Goal: Information Seeking & Learning: Learn about a topic

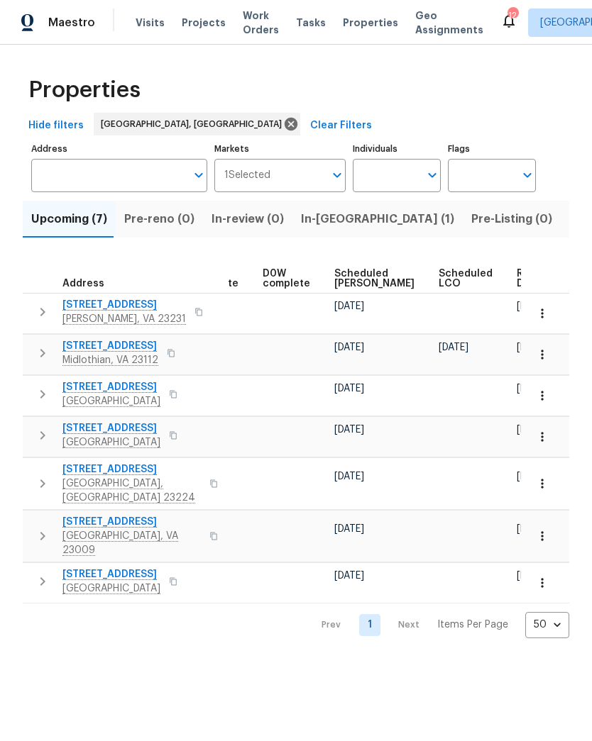
scroll to position [0, 357]
click at [517, 285] on span "Ready Date" at bounding box center [532, 279] width 31 height 20
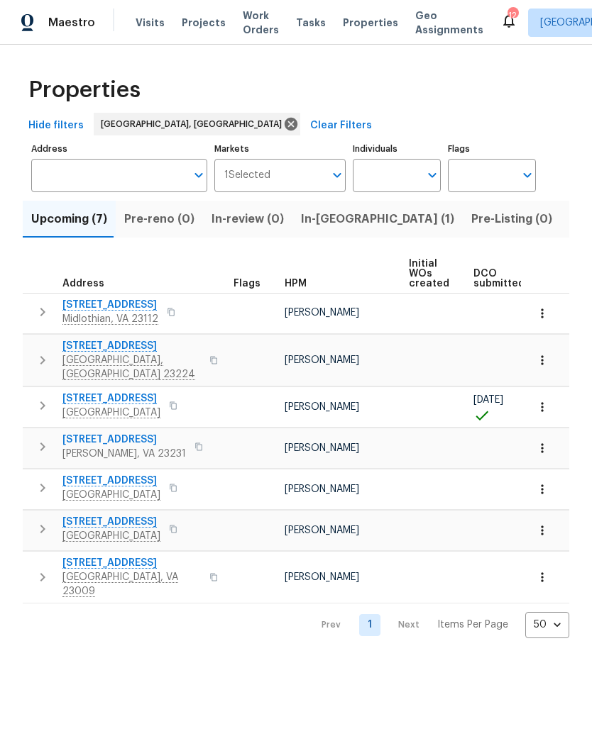
click at [86, 348] on span "801 Bedrock Ln" at bounding box center [131, 346] width 138 height 14
click at [82, 303] on span "12706 Forest Mill Dr" at bounding box center [110, 305] width 96 height 14
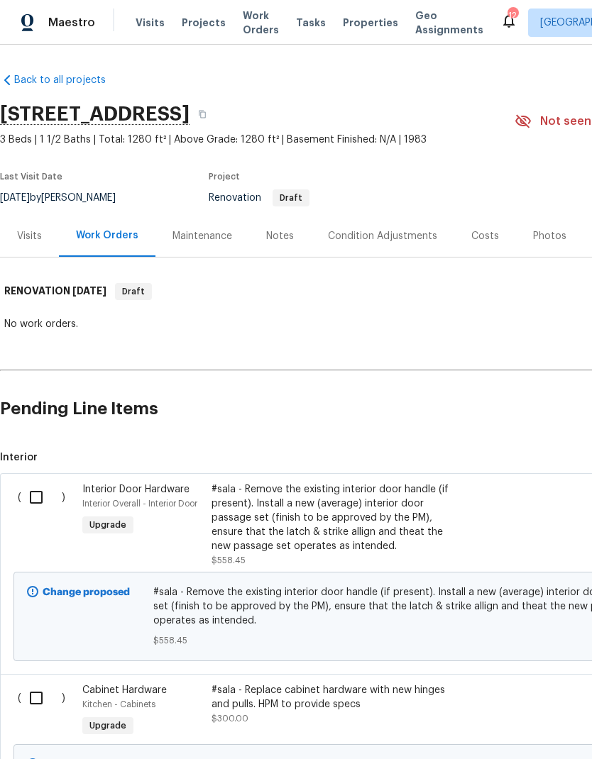
click at [285, 236] on div "Notes" at bounding box center [280, 236] width 28 height 14
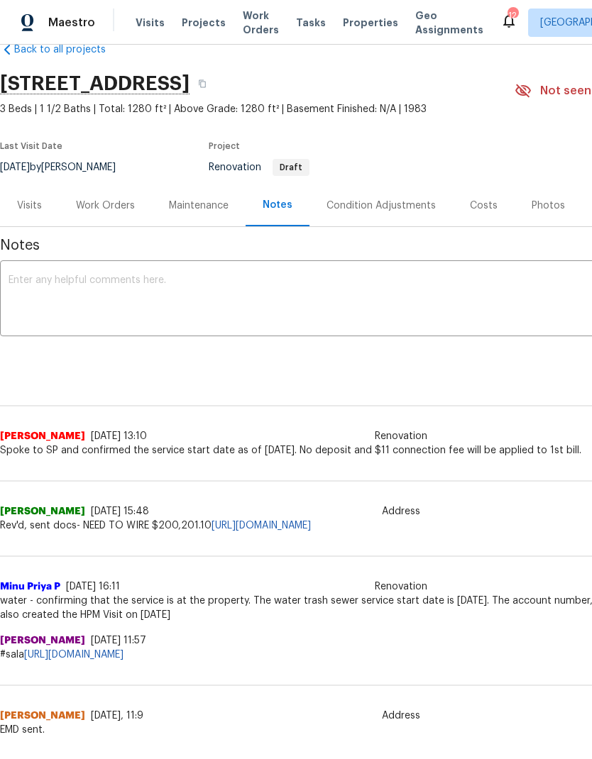
scroll to position [31, 0]
click at [387, 207] on div "Condition Adjustments" at bounding box center [380, 205] width 109 height 14
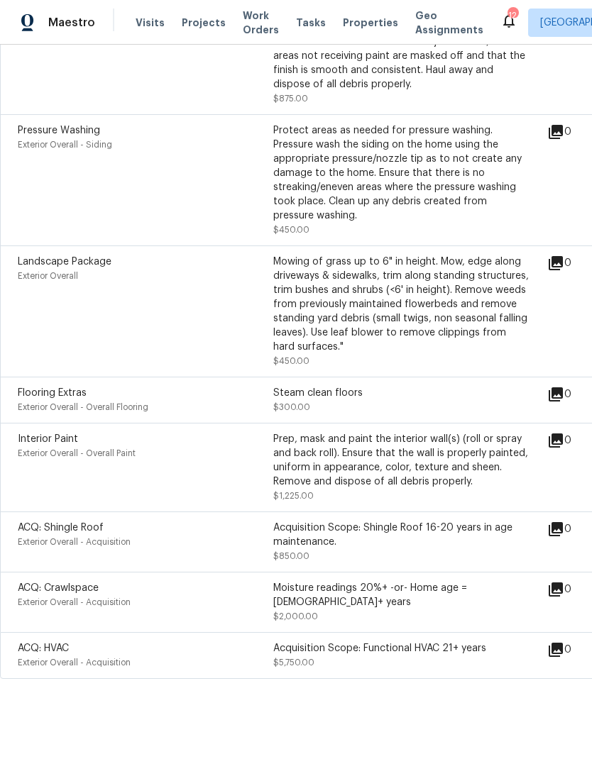
scroll to position [631, 0]
click at [499, 262] on div "Mowing of grass up to 6" in height. Mow, edge along driveways & sidewalks, trim…" at bounding box center [400, 304] width 255 height 99
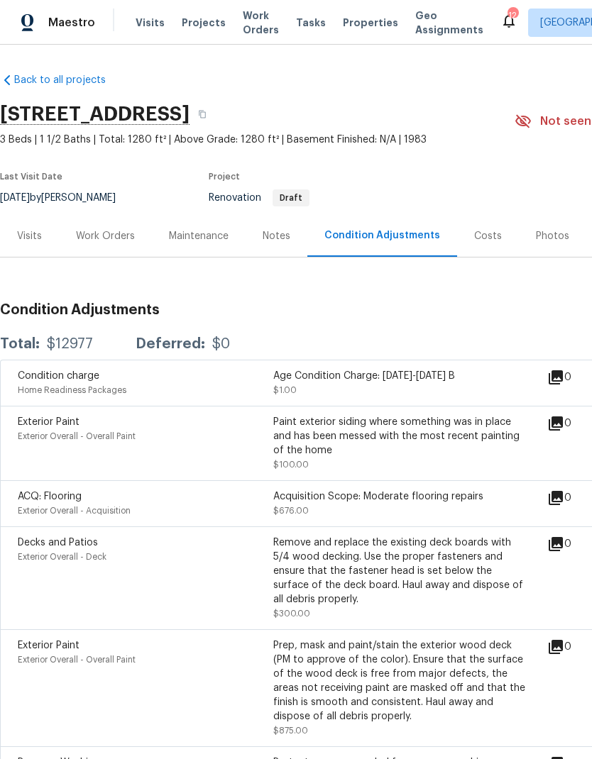
scroll to position [0, 0]
click at [215, 111] on button "button" at bounding box center [202, 114] width 26 height 26
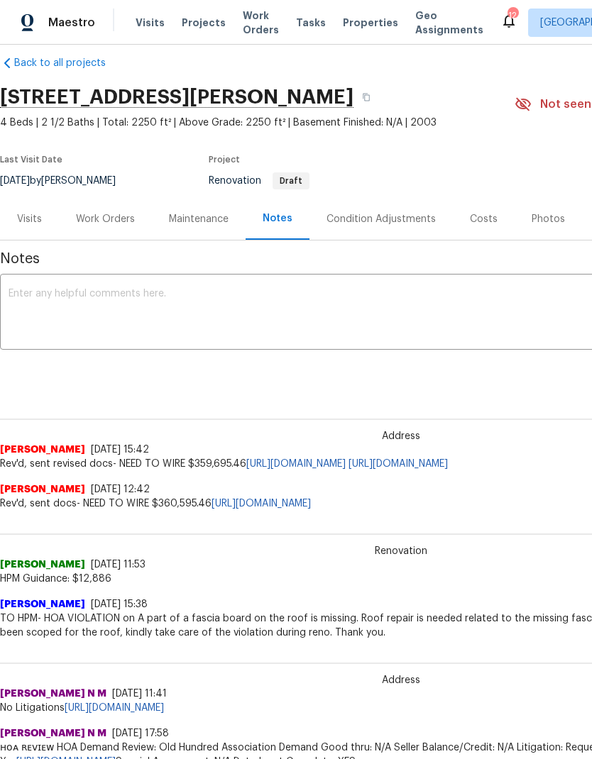
scroll to position [16, 0]
click at [409, 225] on div "Condition Adjustments" at bounding box center [380, 220] width 109 height 14
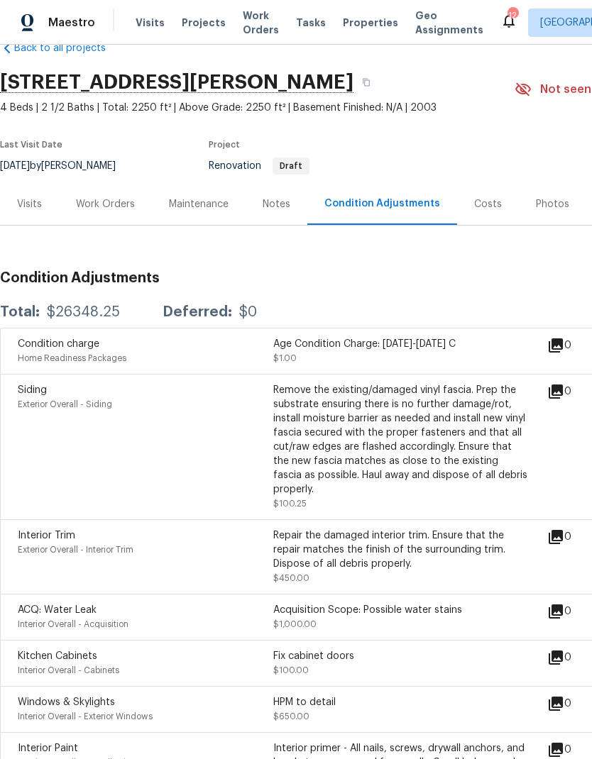
scroll to position [21, 0]
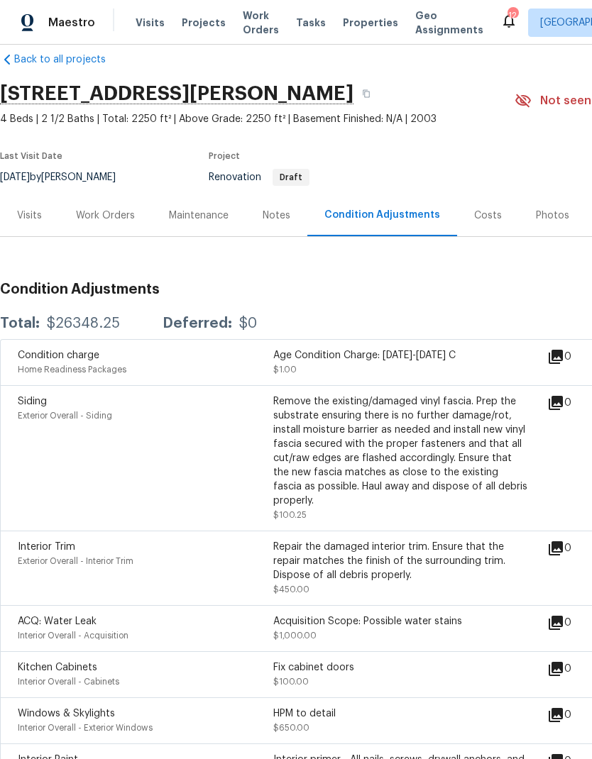
click at [287, 209] on div "Notes" at bounding box center [276, 216] width 28 height 14
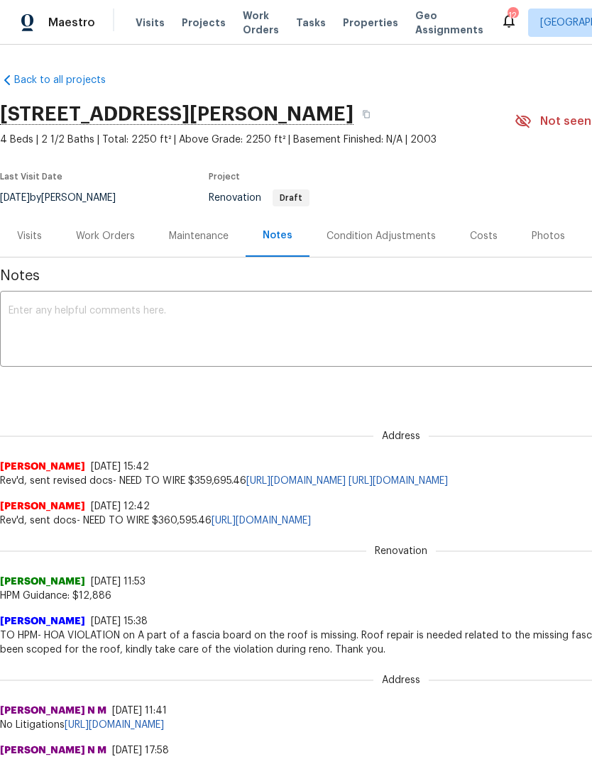
click at [112, 239] on div "Work Orders" at bounding box center [105, 236] width 59 height 14
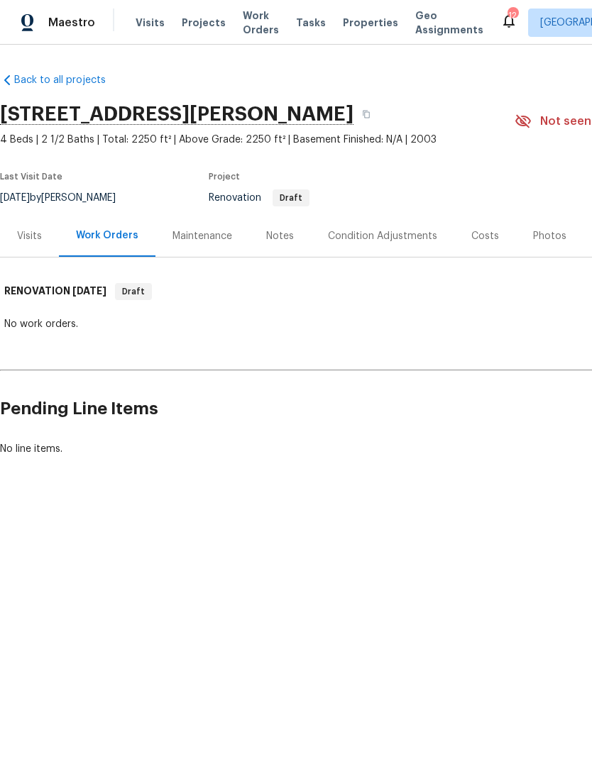
click at [268, 231] on div "Notes" at bounding box center [280, 236] width 28 height 14
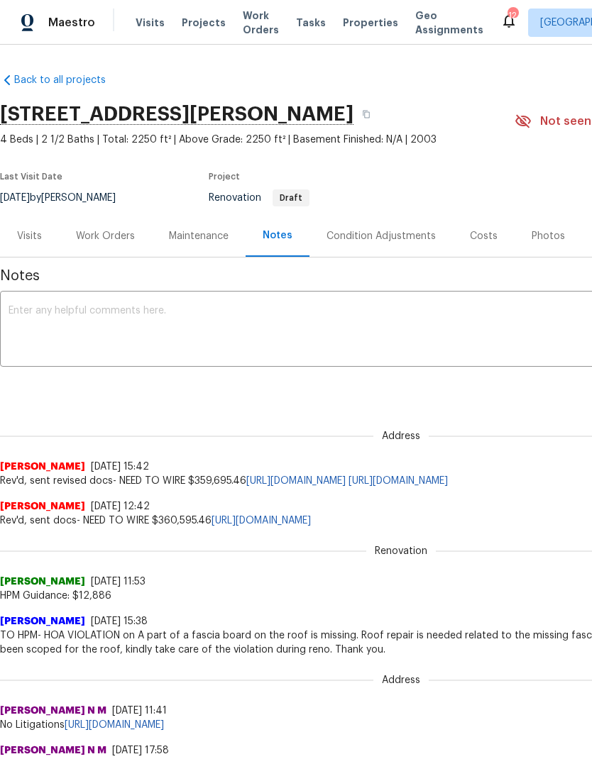
click at [394, 237] on div "Condition Adjustments" at bounding box center [380, 236] width 109 height 14
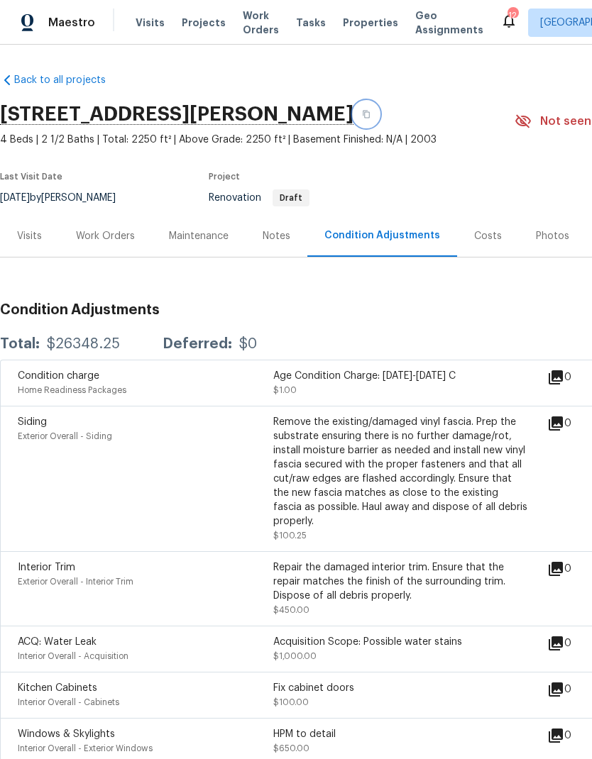
click at [379, 111] on button "button" at bounding box center [366, 114] width 26 height 26
